Goal: Task Accomplishment & Management: Manage account settings

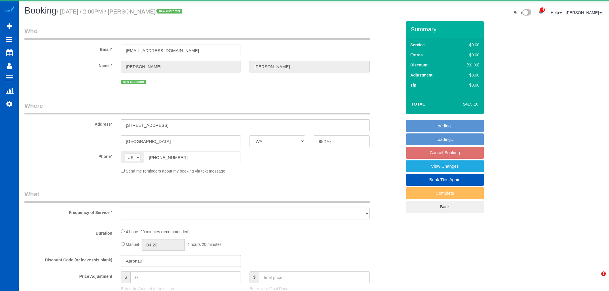
select select "WA"
select select "object:46185"
select select "string:fspay-860b7b88-8087-4573-bc25-0687694a7f34"
select select "199"
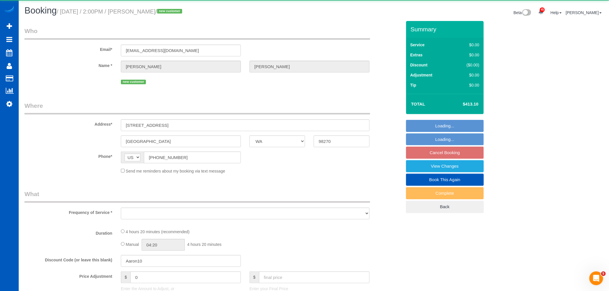
select select "spot234"
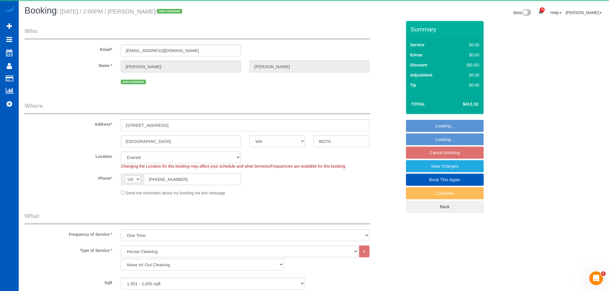
scroll to position [0, 0]
select select "1501"
select select "4"
select select "3"
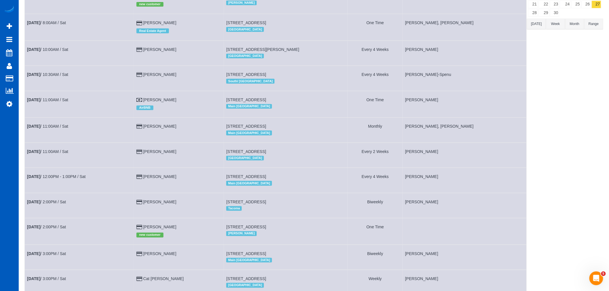
scroll to position [149, 0]
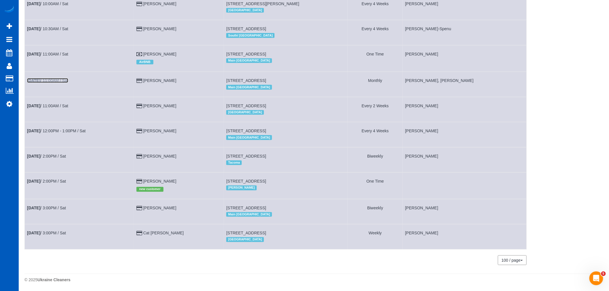
click at [45, 78] on link "Sep 27th / 11:00AM / Sat" at bounding box center [47, 80] width 41 height 5
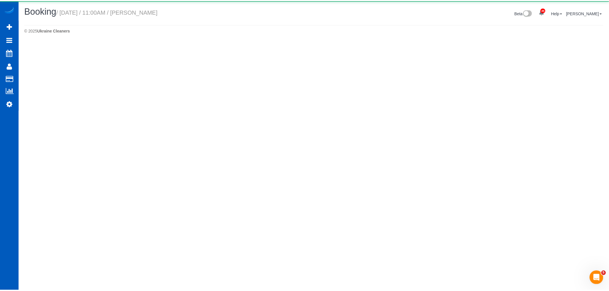
scroll to position [740, 609]
select select "WA"
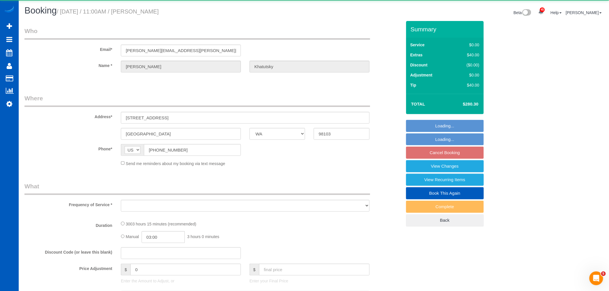
scroll to position [809, 609]
select select "object:47050"
select select "string:fspay-30f5fedd-0949-482e-bdb5-894c434c014d"
select select "1501"
select select "2"
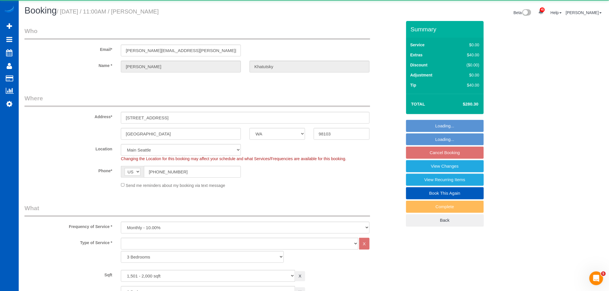
scroll to position [892, 609]
select select "object:47399"
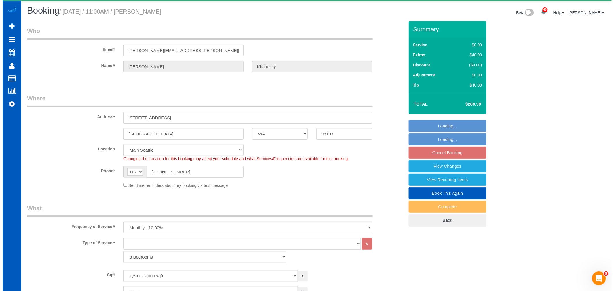
scroll to position [0, 0]
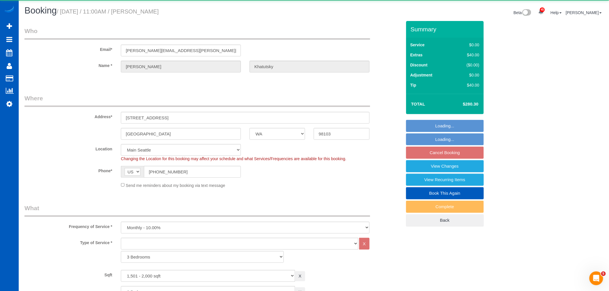
select select "spot250"
select select "1501"
select select "2"
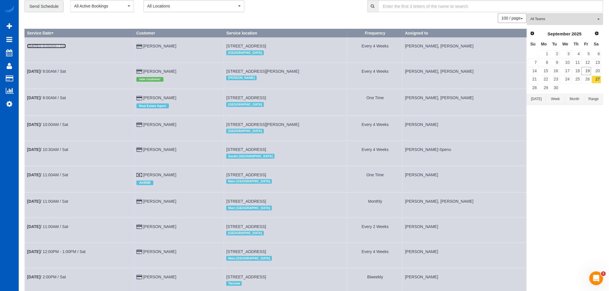
click at [51, 45] on link "Sep 27th / 8:00AM / Sat" at bounding box center [46, 46] width 39 height 5
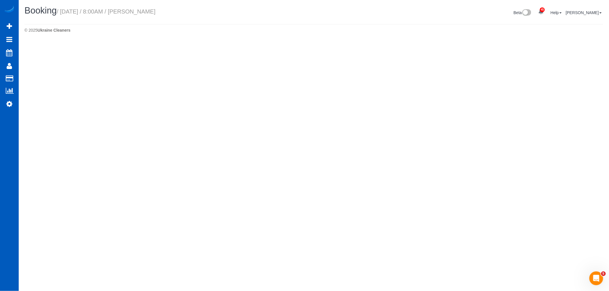
select select "WA"
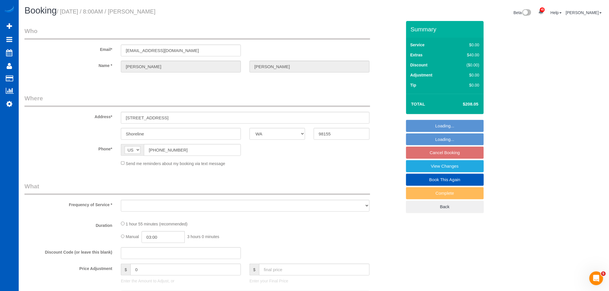
select select "object:48163"
select select "spot265"
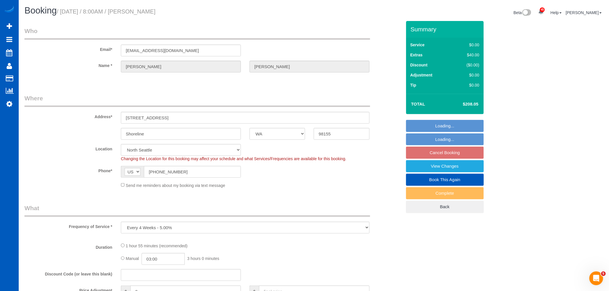
select select "199"
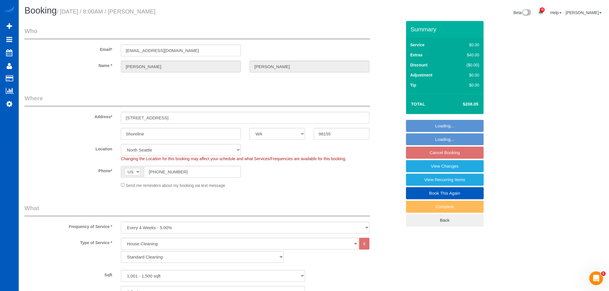
select select "1001"
select select "2"
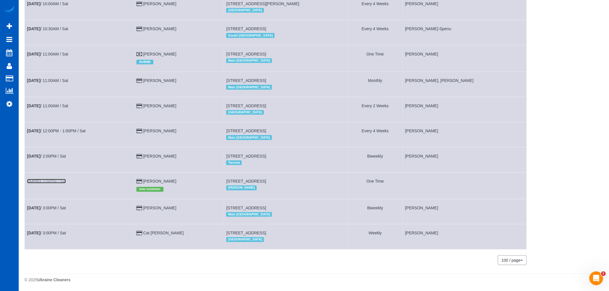
click at [62, 179] on link "Sep 27th / 2:00PM / Sat" at bounding box center [46, 181] width 39 height 5
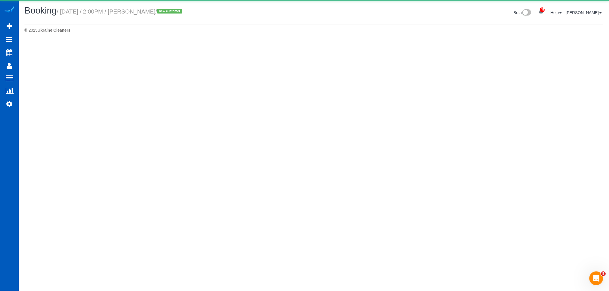
select select "WA"
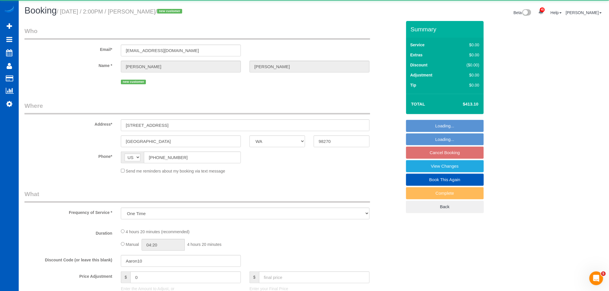
select select "object:49632"
select select "string:fspay-860b7b88-8087-4573-bc25-0687694a7f34"
select select "199"
select select "1501"
select select "4"
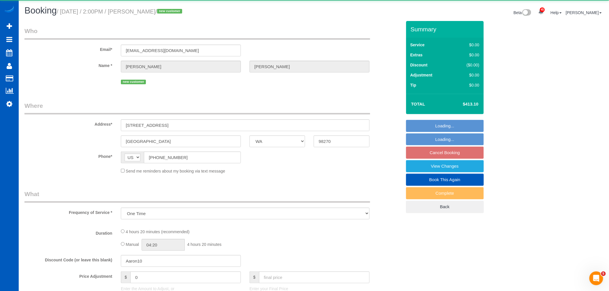
select select "3"
select select "spot281"
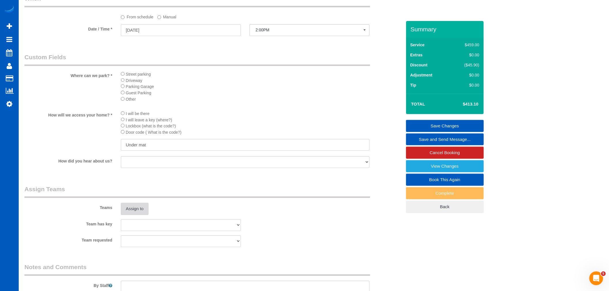
click at [138, 214] on button "Assign to" at bounding box center [135, 209] width 28 height 12
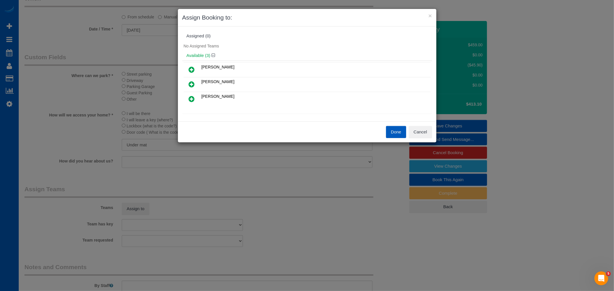
click at [195, 64] on link at bounding box center [192, 70] width 14 height 12
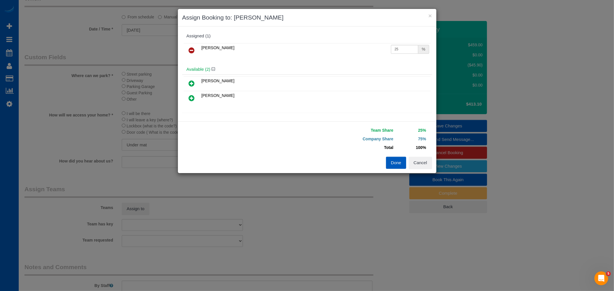
click at [191, 83] on icon at bounding box center [192, 83] width 6 height 7
click at [387, 163] on button "Done" at bounding box center [396, 163] width 20 height 12
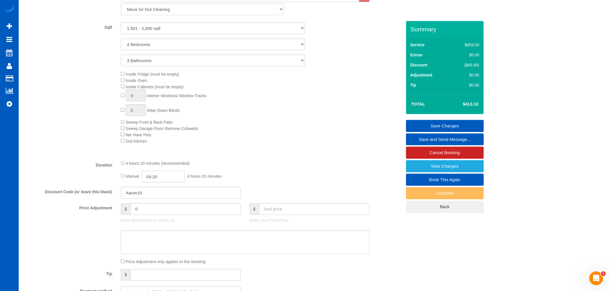
click at [158, 180] on input "04:20" at bounding box center [163, 177] width 43 height 12
type input "04:00"
click at [154, 220] on li "04:00" at bounding box center [157, 219] width 26 height 7
select select "spot296"
click at [235, 166] on div "4 hours 20 minutes (recommended)" at bounding box center [245, 163] width 249 height 6
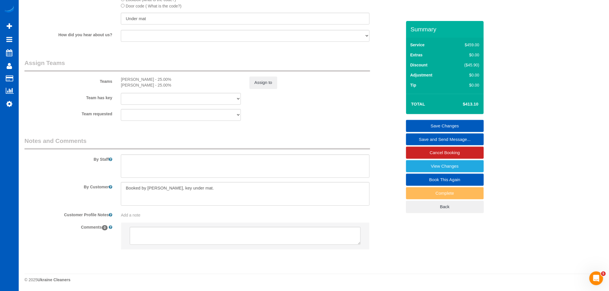
click at [454, 120] on div "Summary Service $459.00 Extras $0.00 Discount ($45.90) Adjustment $0.00 Tip $0.…" at bounding box center [445, 123] width 78 height 204
click at [451, 122] on link "Save Changes" at bounding box center [445, 126] width 78 height 12
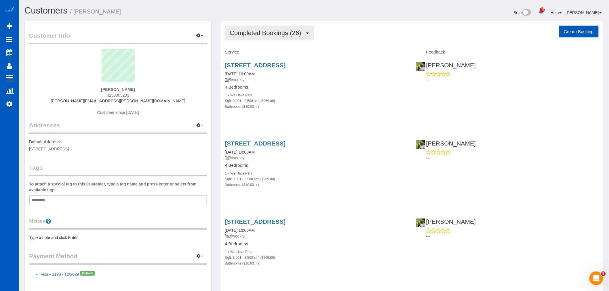
click at [257, 29] on button "Completed Bookings (26)" at bounding box center [269, 33] width 89 height 15
click at [274, 53] on link "Upcoming Bookings (11)" at bounding box center [256, 53] width 62 height 7
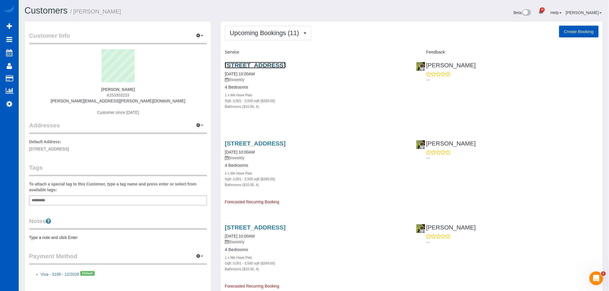
click at [252, 64] on link "321 Nw 178th Street, Shoreline, WA 98177" at bounding box center [255, 65] width 61 height 7
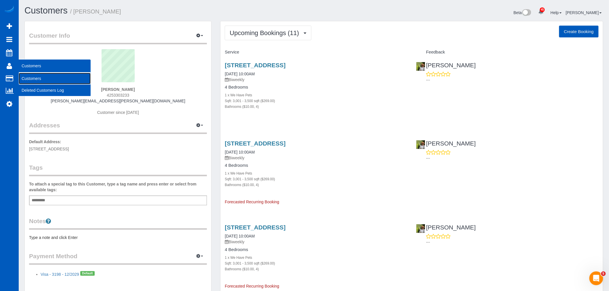
click at [28, 77] on link "Customers" at bounding box center [55, 79] width 72 height 12
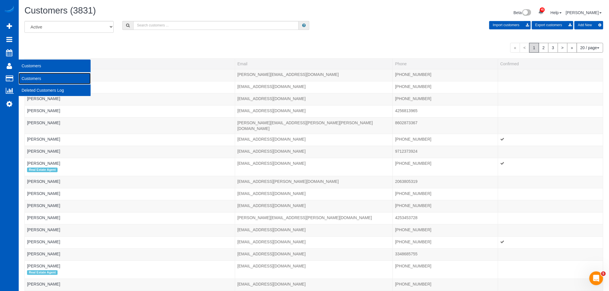
click at [32, 77] on link "Customers" at bounding box center [55, 79] width 72 height 12
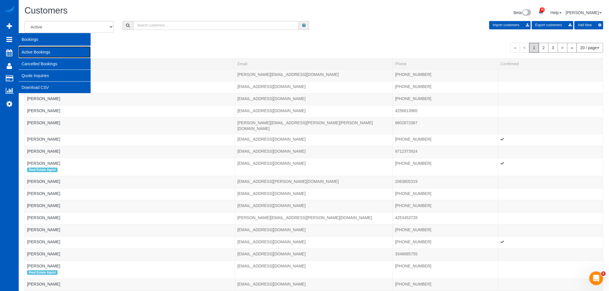
click at [44, 53] on link "Active Bookings" at bounding box center [55, 52] width 72 height 12
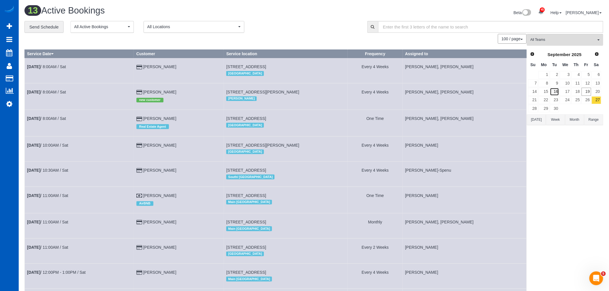
click at [557, 94] on link "16" at bounding box center [554, 92] width 9 height 8
click at [553, 39] on span "All Teams" at bounding box center [564, 39] width 66 height 5
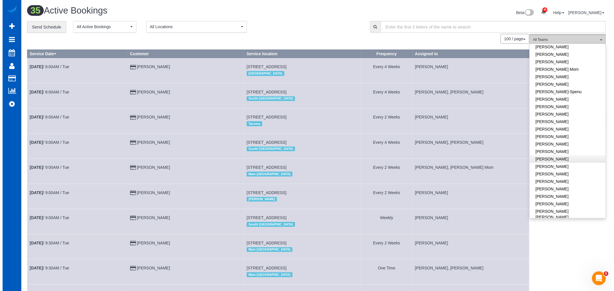
scroll to position [128, 0]
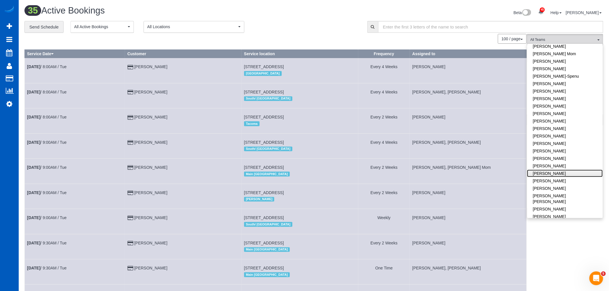
click at [565, 172] on link "[PERSON_NAME]" at bounding box center [565, 173] width 76 height 7
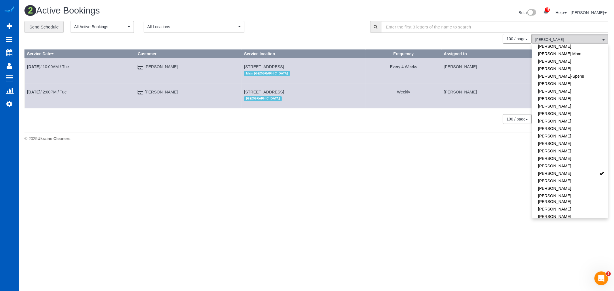
drag, startPoint x: 275, startPoint y: 176, endPoint x: 393, endPoint y: 125, distance: 128.6
click at [276, 174] on body "45 Beta Your Notifications You have 0 alerts × You have 5 to charge for 09/17/2…" at bounding box center [307, 145] width 614 height 291
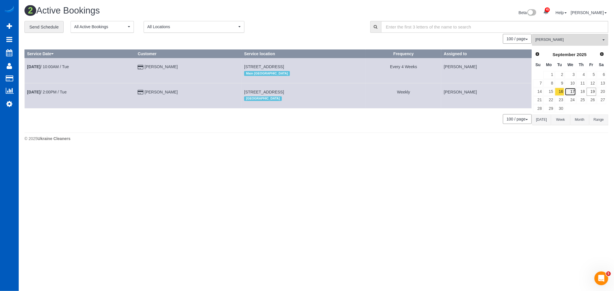
click at [573, 89] on link "17" at bounding box center [570, 92] width 11 height 8
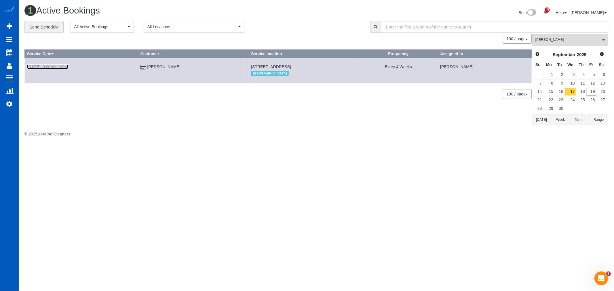
click at [55, 68] on link "Sep 17th / 9:00AM / Wed" at bounding box center [47, 66] width 41 height 5
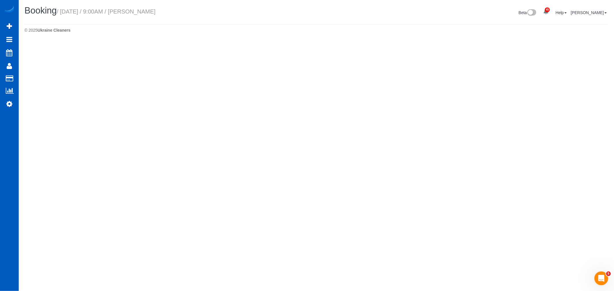
select select "WA"
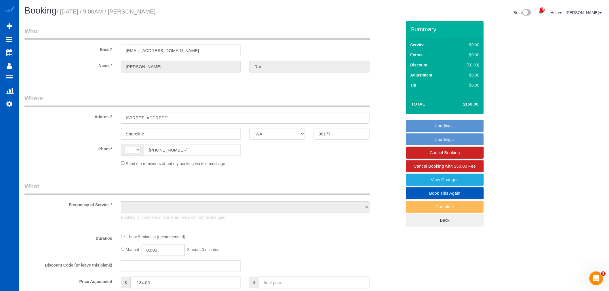
select select "string:[GEOGRAPHIC_DATA]"
select select "object:4639"
select select "string:fspay-da77762e-0166-4477-940e-e34a70d64635"
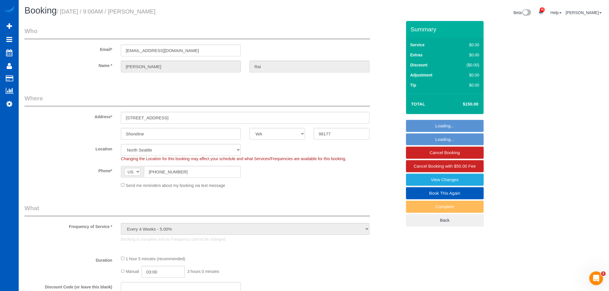
select select "199"
select select "2501"
select select "2"
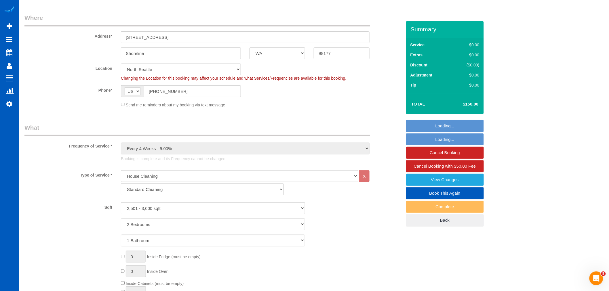
select select "object:5002"
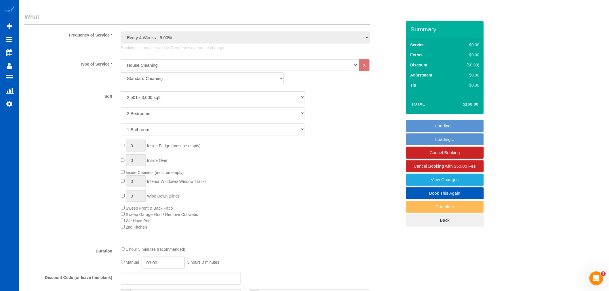
select select "2501"
select select "2"
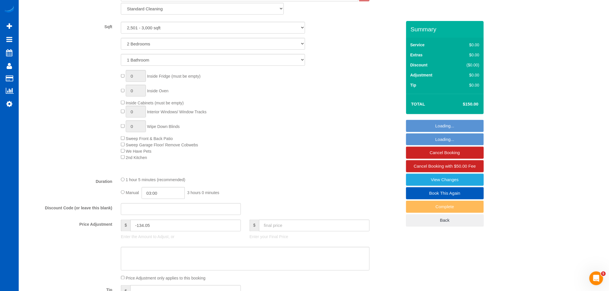
scroll to position [384, 0]
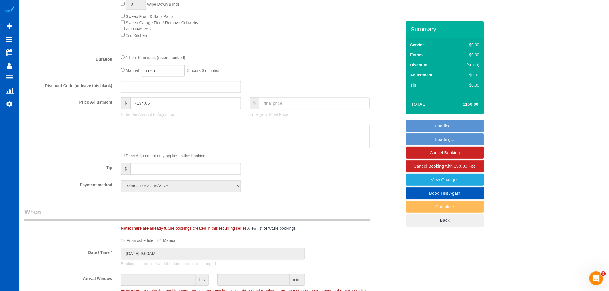
click at [282, 105] on input "text" at bounding box center [314, 104] width 111 height 12
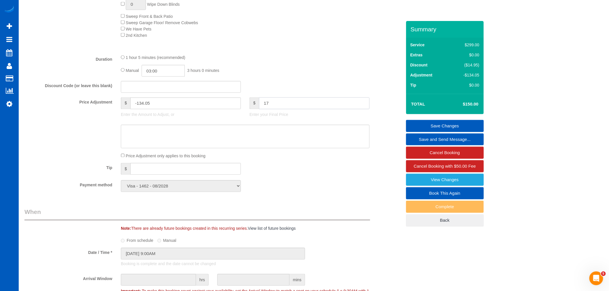
type input "175"
type input "-109.05"
click at [438, 126] on link "Save Changes" at bounding box center [445, 126] width 78 height 12
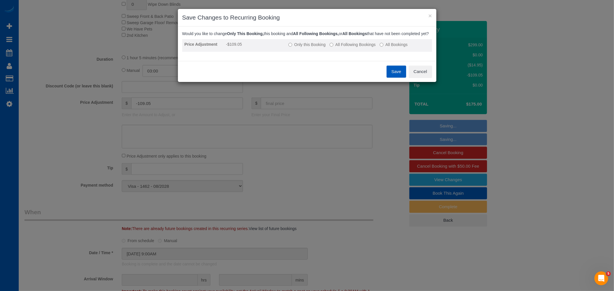
click at [314, 47] on label "Only this Booking" at bounding box center [306, 45] width 37 height 6
click at [397, 77] on button "Save" at bounding box center [397, 72] width 20 height 12
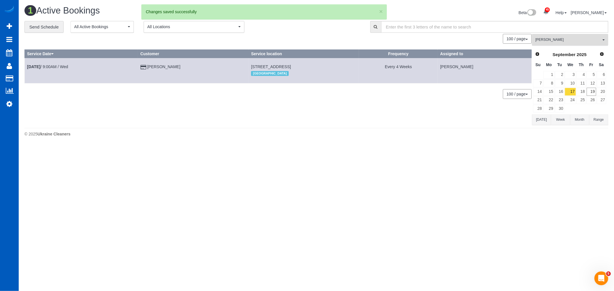
click at [541, 41] on span "[PERSON_NAME]" at bounding box center [568, 39] width 66 height 5
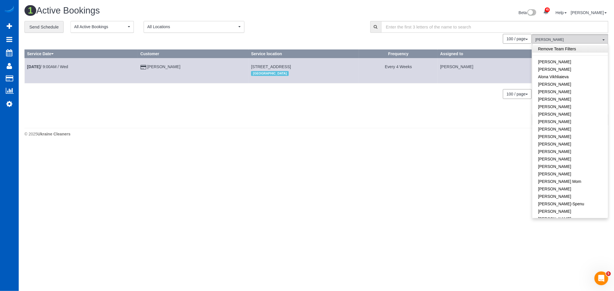
click at [559, 49] on link "Remove Team Filters" at bounding box center [570, 48] width 76 height 7
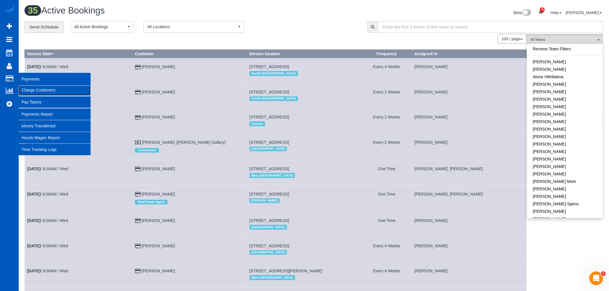
click at [41, 89] on link "Charge Customers" at bounding box center [55, 90] width 72 height 12
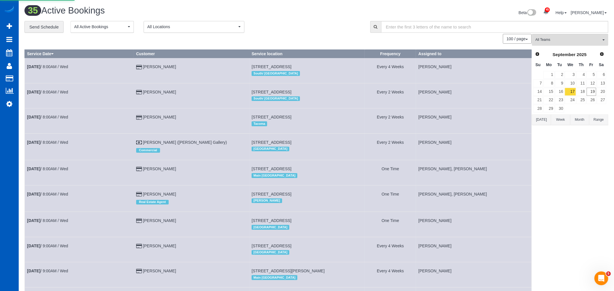
select select
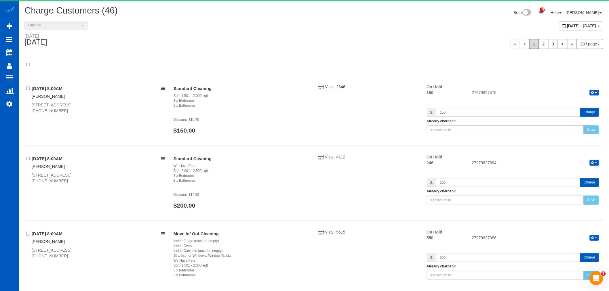
click at [559, 23] on div "September 19, 2025 - September 19, 2025" at bounding box center [581, 25] width 44 height 9
type input "**********"
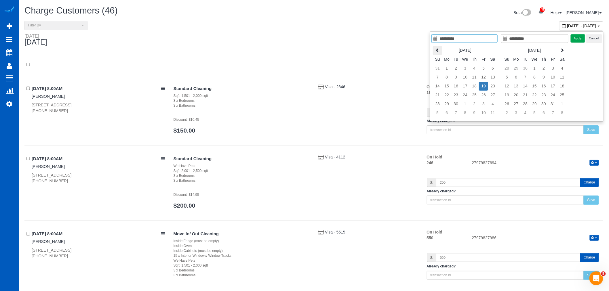
click at [438, 48] on icon at bounding box center [438, 50] width 4 height 4
type input "**********"
click at [481, 67] on td "1" at bounding box center [483, 68] width 9 height 9
type input "**********"
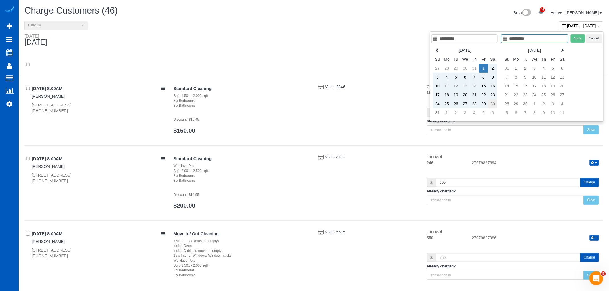
click at [491, 104] on td "30" at bounding box center [492, 104] width 9 height 9
type input "**********"
click at [572, 41] on button "Apply" at bounding box center [578, 38] width 14 height 8
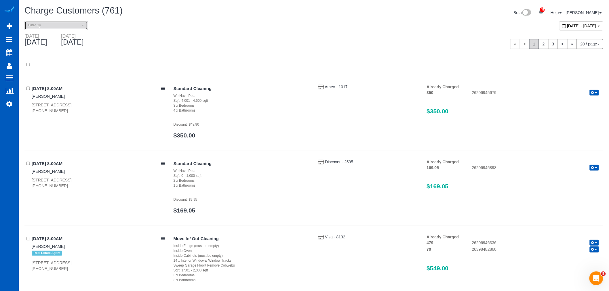
click at [37, 25] on span "Filter By" at bounding box center [54, 25] width 52 height 5
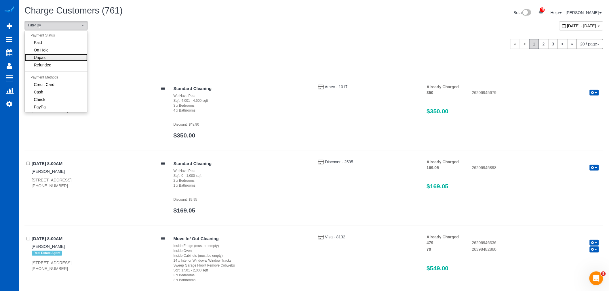
click at [48, 58] on link "Unpaid" at bounding box center [56, 57] width 63 height 7
select select "******"
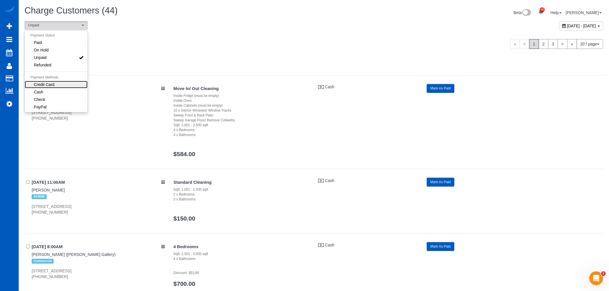
click at [50, 82] on span "Credit Card" at bounding box center [44, 85] width 21 height 6
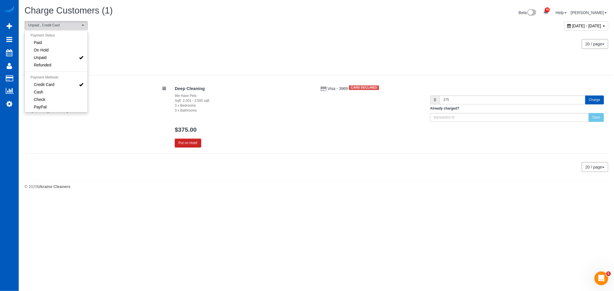
click at [302, 170] on div "20 / page 10 / page 20 / page 30 / page 40 / page 50 / page 100 / page" at bounding box center [316, 167] width 584 height 10
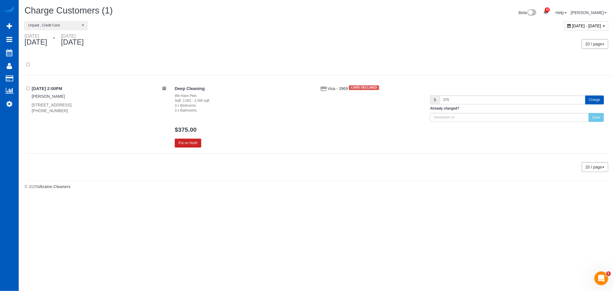
click at [588, 99] on button "Charge" at bounding box center [594, 100] width 19 height 9
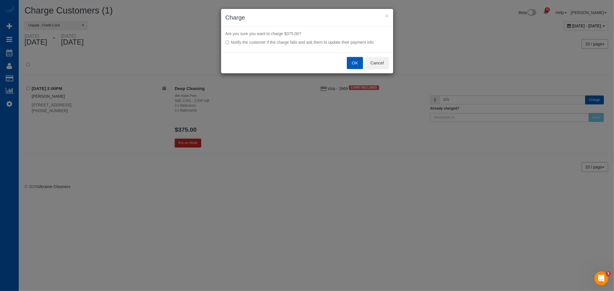
click at [357, 66] on button "OK" at bounding box center [355, 63] width 16 height 12
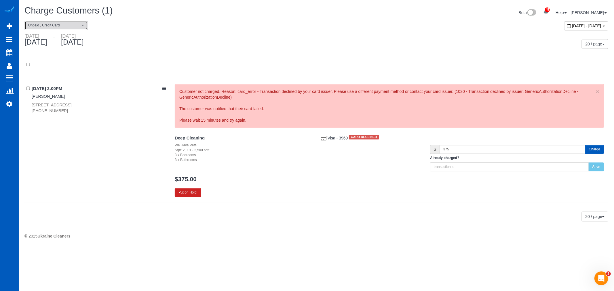
click at [56, 28] on span "Unpaid , Credit Card" at bounding box center [54, 25] width 52 height 5
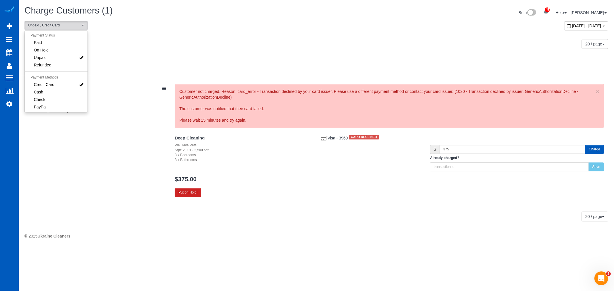
click at [116, 192] on div "08/27/2025 2:00PM Kathy Stewart 19246 34th Ave S, Seatac, WA 98188 (206) 878-11…" at bounding box center [316, 143] width 584 height 119
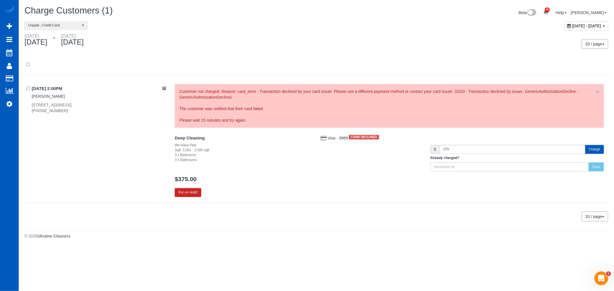
click at [572, 27] on span "August 01, 2025 - August 30, 2025" at bounding box center [586, 26] width 29 height 5
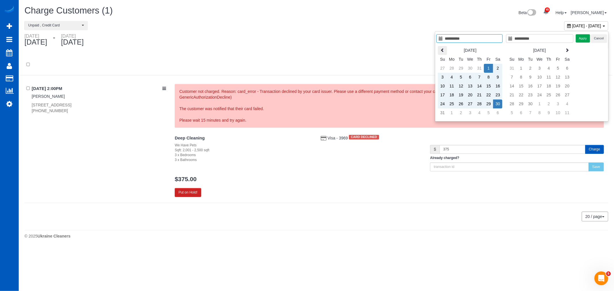
click at [444, 47] on th at bounding box center [442, 50] width 9 height 9
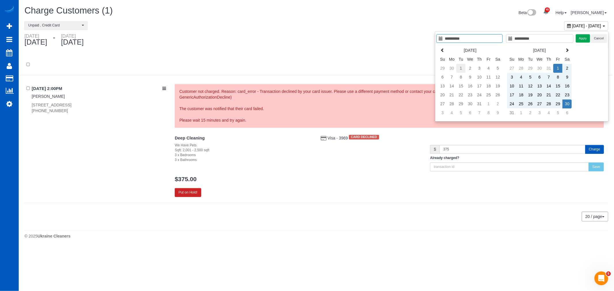
type input "**********"
click at [462, 69] on td "1" at bounding box center [460, 68] width 9 height 9
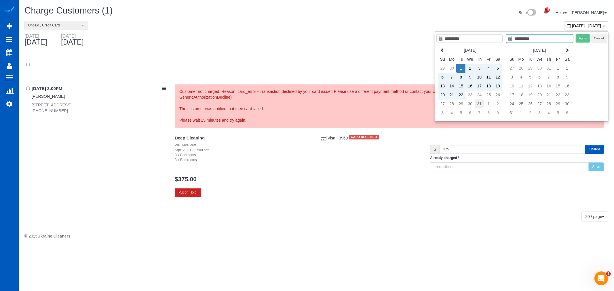
type input "**********"
click at [477, 104] on td "31" at bounding box center [479, 104] width 9 height 9
click at [576, 41] on button "Apply" at bounding box center [583, 38] width 14 height 8
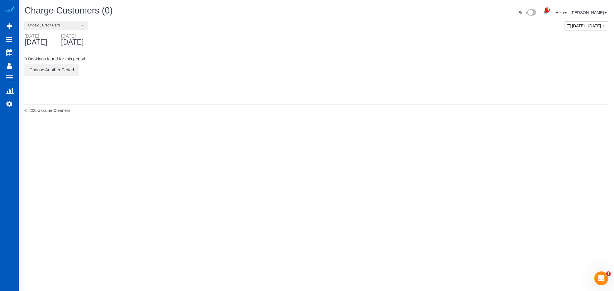
click at [567, 22] on div "July 01, 2025 - July 31, 2025" at bounding box center [586, 25] width 44 height 9
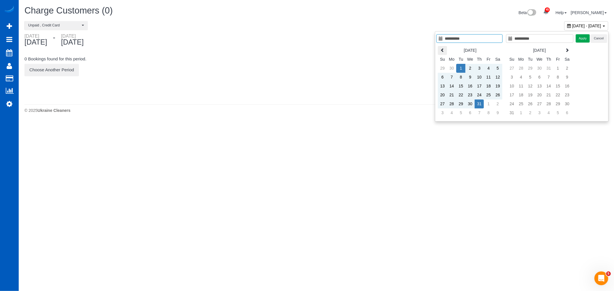
click at [445, 48] on th at bounding box center [442, 50] width 9 height 9
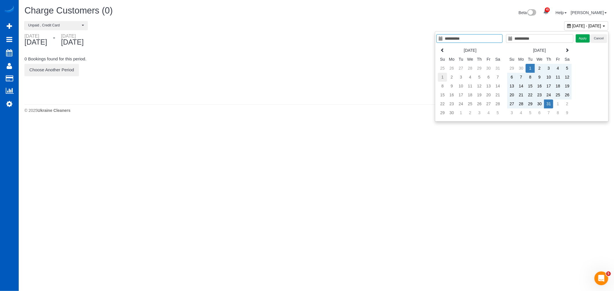
type input "**********"
click at [442, 79] on td "1" at bounding box center [442, 77] width 9 height 9
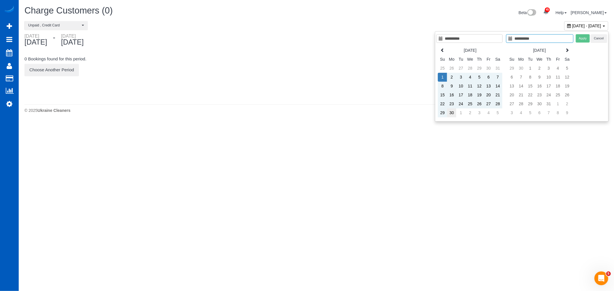
type input "**********"
click at [454, 114] on td "30" at bounding box center [451, 113] width 9 height 9
click at [581, 38] on button "Apply" at bounding box center [583, 38] width 14 height 8
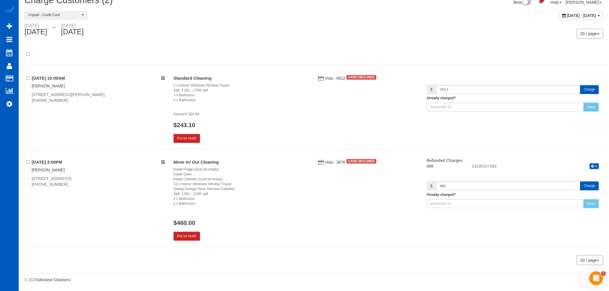
scroll to position [0, 0]
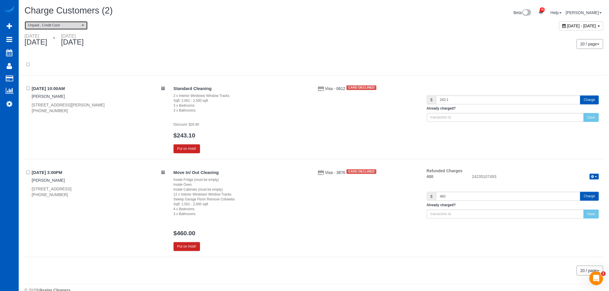
click at [63, 23] on button "Unpaid , Credit Card" at bounding box center [55, 25] width 63 height 9
click at [68, 25] on span "Unpaid , Credit Card" at bounding box center [54, 25] width 52 height 5
click at [559, 30] on div "June 01, 2025 - June 30, 2025" at bounding box center [581, 25] width 44 height 9
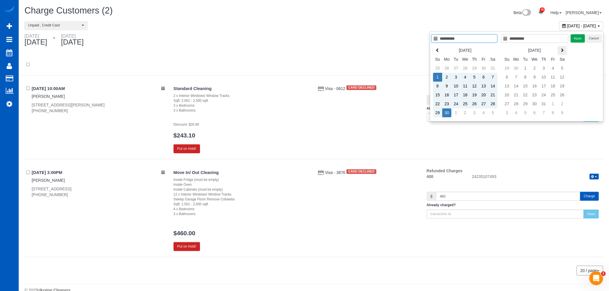
click at [562, 50] on icon at bounding box center [562, 50] width 4 height 4
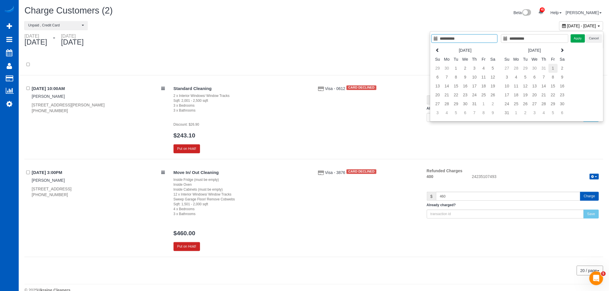
type input "**********"
click at [556, 65] on td "1" at bounding box center [553, 68] width 9 height 9
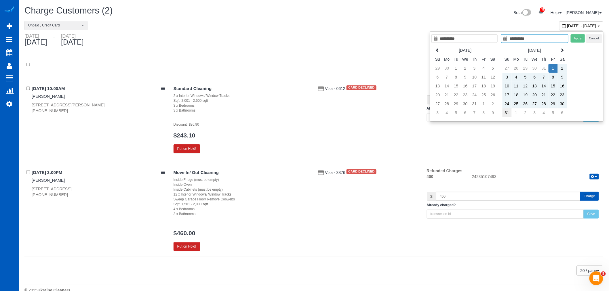
type input "**********"
click at [509, 114] on td "31" at bounding box center [507, 113] width 9 height 9
click at [576, 39] on button "Apply" at bounding box center [578, 38] width 14 height 8
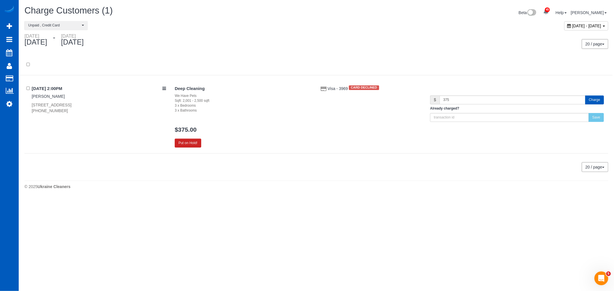
click at [594, 27] on span "August 01, 2025 - August 31, 2025" at bounding box center [586, 26] width 29 height 5
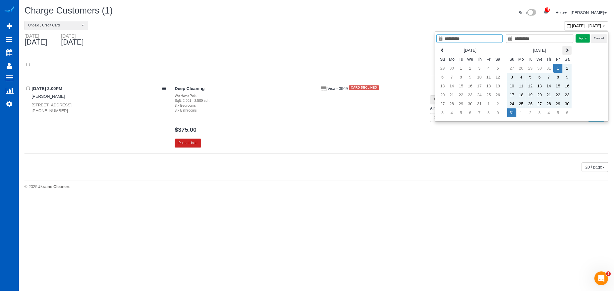
click at [570, 49] on th at bounding box center [566, 50] width 9 height 9
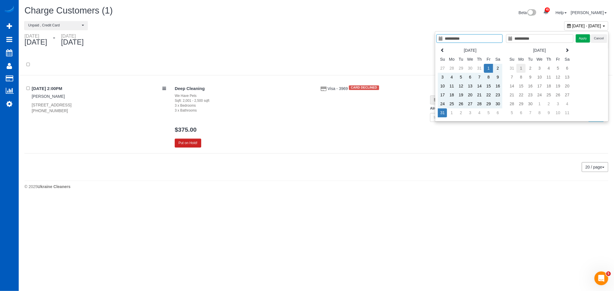
type input "**********"
click at [523, 66] on td "1" at bounding box center [520, 68] width 9 height 9
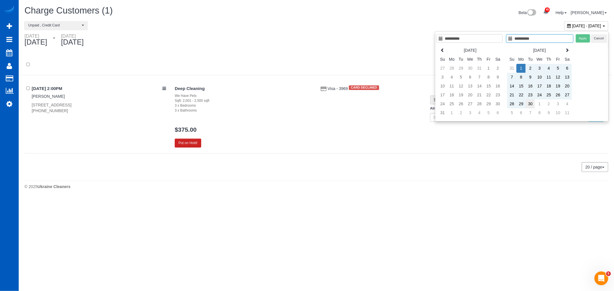
type input "**********"
click at [528, 104] on td "30" at bounding box center [530, 104] width 9 height 9
type input "**********"
click at [579, 43] on div "**********" at bounding box center [522, 76] width 174 height 90
click at [580, 39] on button "Apply" at bounding box center [583, 38] width 14 height 8
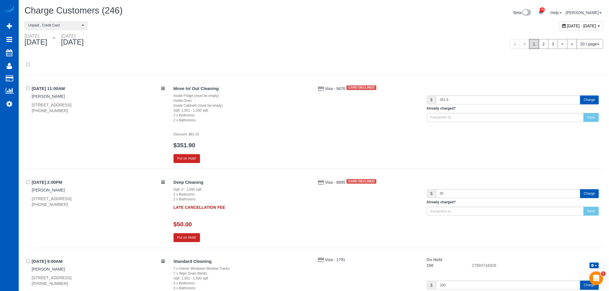
click at [588, 104] on button "Charge" at bounding box center [589, 100] width 19 height 9
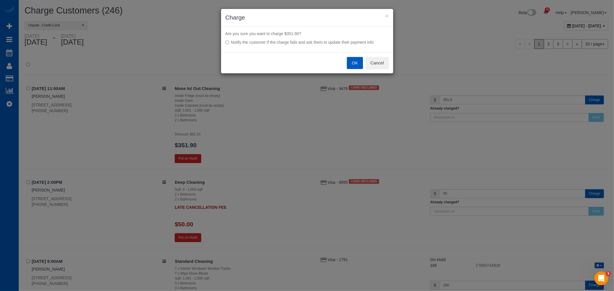
click at [353, 65] on button "OK" at bounding box center [355, 63] width 16 height 12
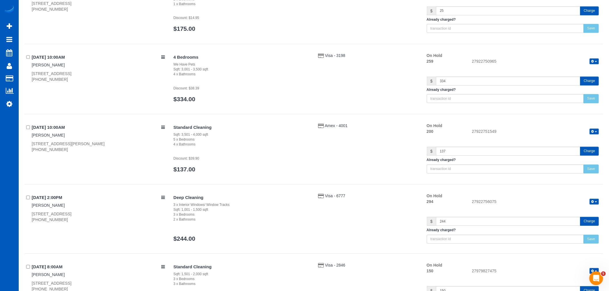
scroll to position [640, 0]
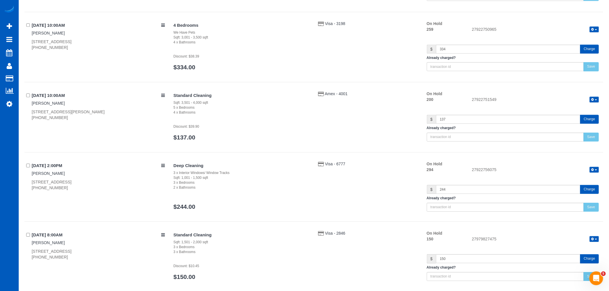
click at [588, 119] on button "Charge" at bounding box center [589, 119] width 19 height 9
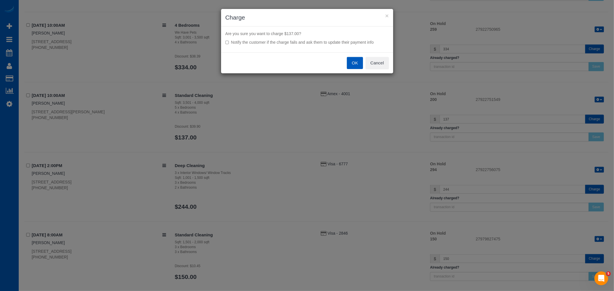
click at [352, 62] on button "OK" at bounding box center [355, 63] width 16 height 12
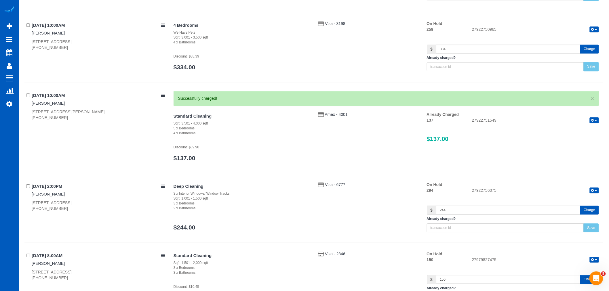
click at [590, 224] on div "Save" at bounding box center [591, 228] width 15 height 9
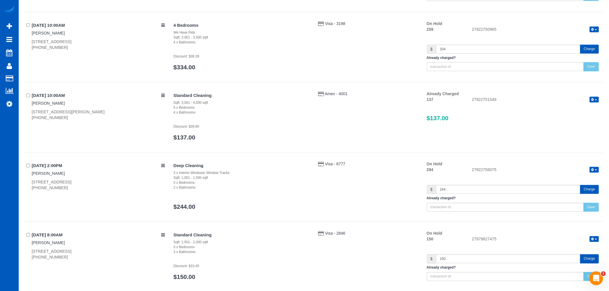
click at [586, 191] on button "Charge" at bounding box center [589, 189] width 19 height 9
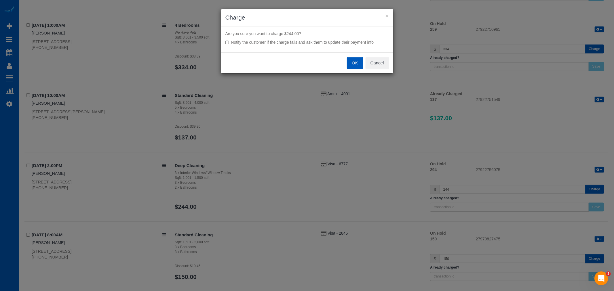
click at [351, 61] on button "OK" at bounding box center [355, 63] width 16 height 12
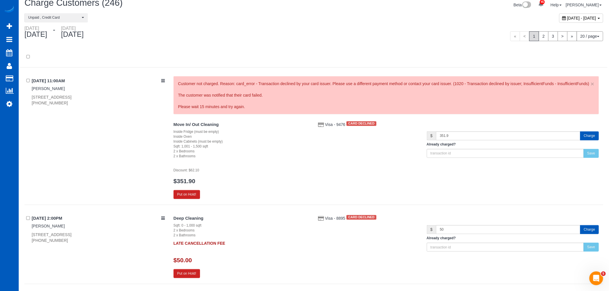
scroll to position [0, 0]
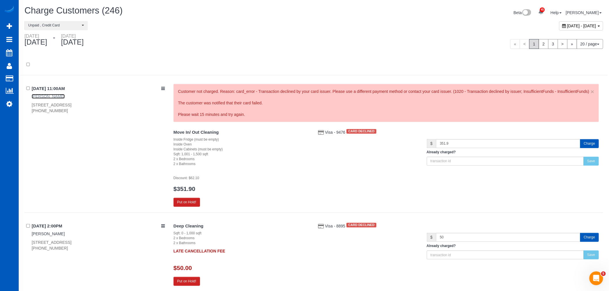
click at [42, 98] on link "Kodie Maxwell" at bounding box center [48, 96] width 33 height 5
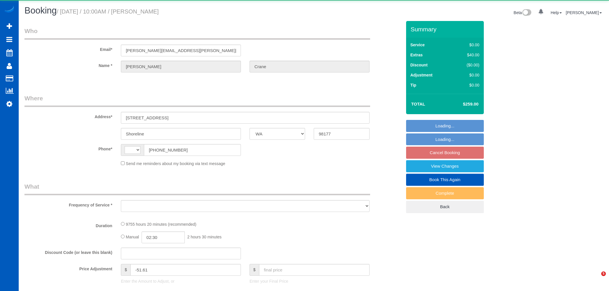
select select "WA"
select select "string:[GEOGRAPHIC_DATA]"
select select "object:558"
select select "string:fspay-c6c7de0e-631c-4b2b-8f98-658d9bbd2e78"
select select "3001"
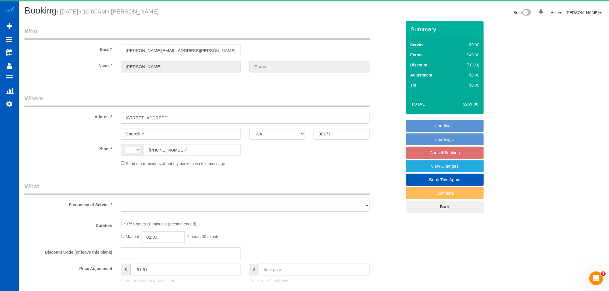
select select "4"
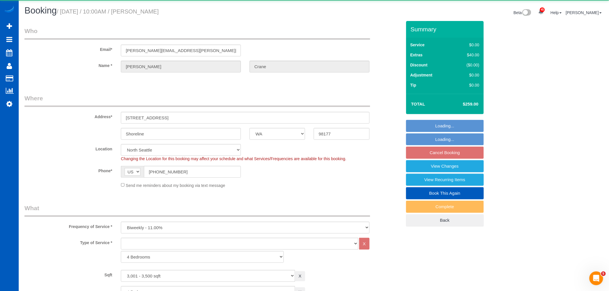
select select "object:1132"
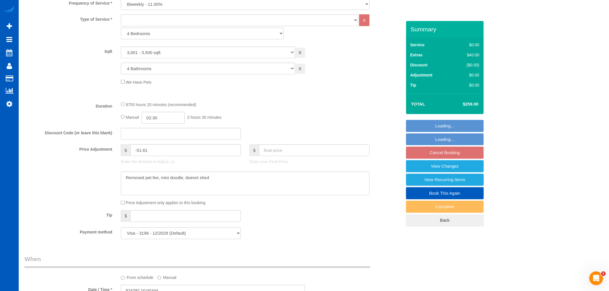
select select "3001"
select select "4"
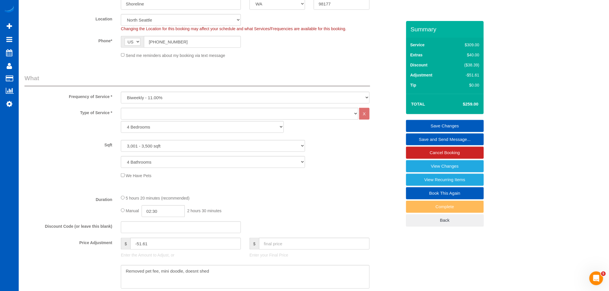
scroll to position [128, 0]
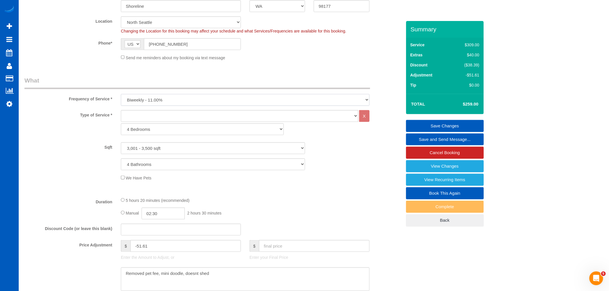
click at [151, 100] on select "One Time Weekly - 15.00% Every 2 Weeks - 10.00% Every 4 Weeks - 5.00% Every 2 M…" at bounding box center [245, 100] width 249 height 12
click at [121, 94] on select "One Time Weekly - 15.00% Every 2 Weeks - 10.00% Every 4 Weeks - 5.00% Every 2 M…" at bounding box center [245, 100] width 249 height 12
click at [160, 104] on select "One Time Weekly - 15.00% Every 2 Weeks - 10.00% Every 4 Weeks - 5.00% Every 2 M…" at bounding box center [245, 100] width 249 height 12
click at [121, 94] on select "One Time Weekly - 15.00% Every 2 Weeks - 10.00% Every 4 Weeks - 5.00% Every 2 M…" at bounding box center [245, 100] width 249 height 12
drag, startPoint x: 157, startPoint y: 104, endPoint x: 157, endPoint y: 101, distance: 3.8
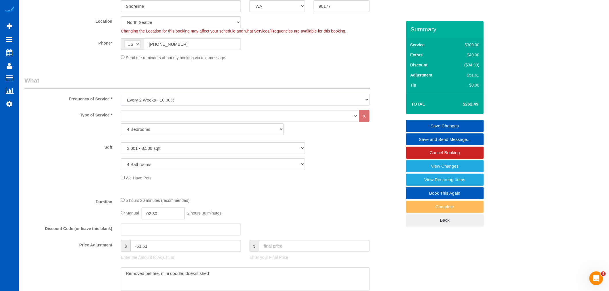
click at [157, 104] on select "One Time Weekly - 15.00% Every 2 Weeks - 10.00% Every 4 Weeks - 5.00% Every 2 M…" at bounding box center [245, 100] width 249 height 12
click at [121, 94] on select "One Time Weekly - 15.00% Every 2 Weeks - 10.00% Every 4 Weeks - 5.00% Every 2 M…" at bounding box center [245, 100] width 249 height 12
click at [156, 102] on select "One Time Weekly - 15.00% Every 2 Weeks - 10.00% Every 4 Weeks - 5.00% Every 2 M…" at bounding box center [245, 100] width 249 height 12
click at [121, 94] on select "One Time Weekly - 15.00% Every 2 Weeks - 10.00% Every 4 Weeks - 5.00% Every 2 M…" at bounding box center [245, 100] width 249 height 12
click at [165, 97] on select "One Time Weekly - 15.00% Every 2 Weeks - 10.00% Every 4 Weeks - 5.00% Every 2 M…" at bounding box center [245, 100] width 249 height 12
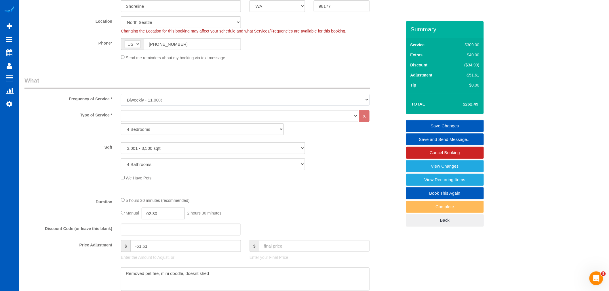
click at [121, 94] on select "One Time Weekly - 15.00% Every 2 Weeks - 10.00% Every 4 Weeks - 5.00% Every 2 M…" at bounding box center [245, 100] width 249 height 12
click at [152, 101] on select "One Time Weekly - 15.00% Every 2 Weeks - 10.00% Every 4 Weeks - 5.00% Every 2 M…" at bounding box center [245, 100] width 249 height 12
click at [121, 94] on select "One Time Weekly - 15.00% Every 2 Weeks - 10.00% Every 4 Weeks - 5.00% Every 2 M…" at bounding box center [245, 100] width 249 height 12
drag, startPoint x: 153, startPoint y: 117, endPoint x: 169, endPoint y: 93, distance: 29.4
click at [169, 93] on div "Frequency of Service * One Time Weekly - 15.00% Every 2 Weeks - 10.00% Every 4 …" at bounding box center [213, 91] width 386 height 30
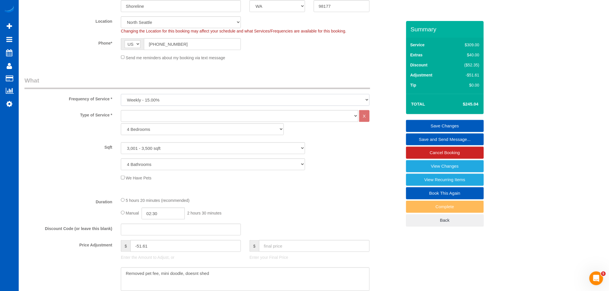
click at [151, 98] on select "One Time Weekly - 15.00% Every 2 Weeks - 10.00% Every 4 Weeks - 5.00% Every 2 M…" at bounding box center [245, 100] width 249 height 12
select select "object:1132"
click at [121, 94] on select "One Time Weekly - 15.00% Every 2 Weeks - 10.00% Every 4 Weeks - 5.00% Every 2 M…" at bounding box center [245, 100] width 249 height 12
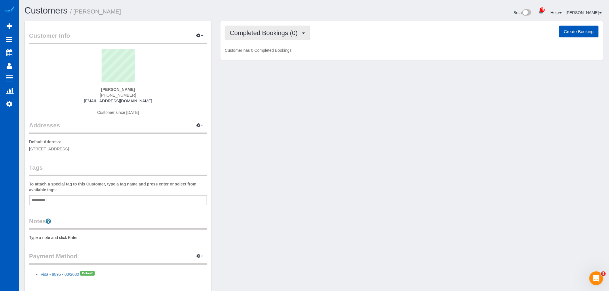
click at [265, 35] on span "Completed Bookings (0)" at bounding box center [265, 32] width 71 height 7
click at [262, 62] on link "Cancelled Bookings (1)" at bounding box center [255, 61] width 60 height 7
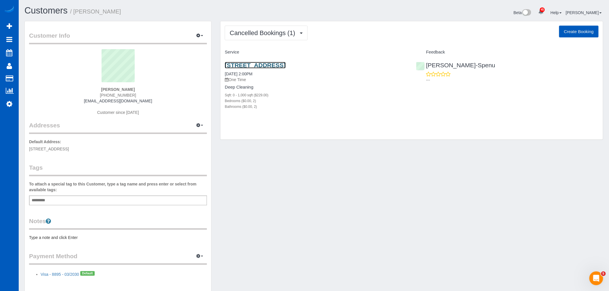
click at [251, 67] on link "[STREET_ADDRESS]" at bounding box center [255, 65] width 61 height 7
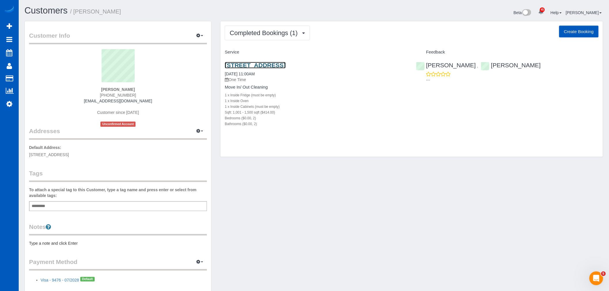
click at [254, 67] on link "[STREET_ADDRESS]" at bounding box center [255, 65] width 61 height 7
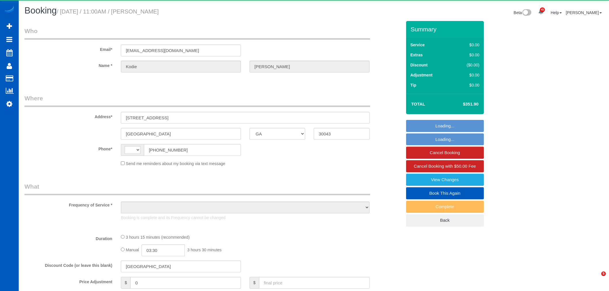
select select "GA"
select select "string:[GEOGRAPHIC_DATA]"
select select "object:576"
select select "string:fspay-8187b881-f24f-4586-aee1-819dc3e07021"
select select "number:8"
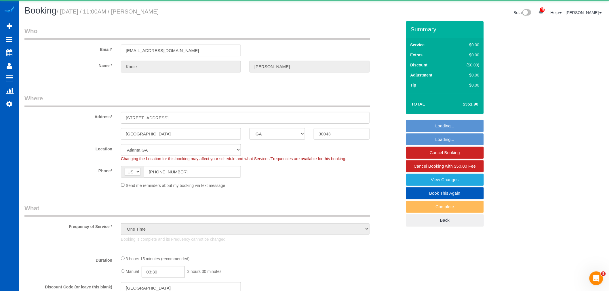
select select "object:932"
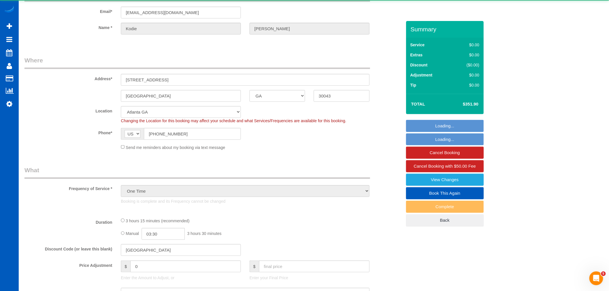
select select "199"
select select "1001"
select select "2"
select select "spot1"
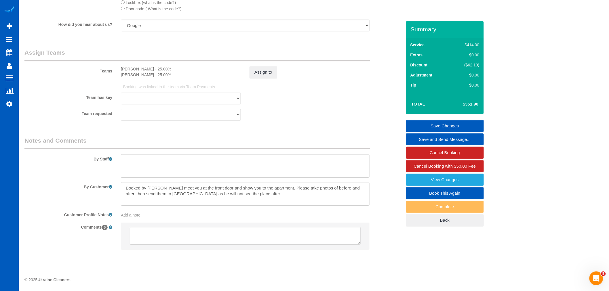
scroll to position [724, 0]
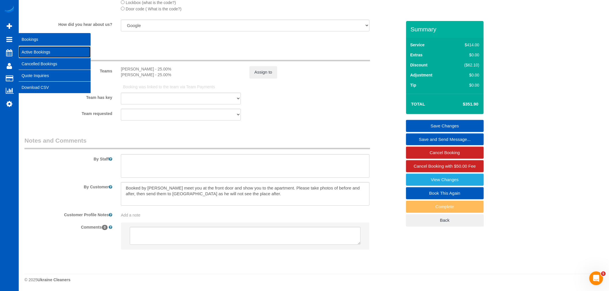
click at [36, 51] on link "Active Bookings" at bounding box center [55, 52] width 72 height 12
